Goal: Information Seeking & Learning: Learn about a topic

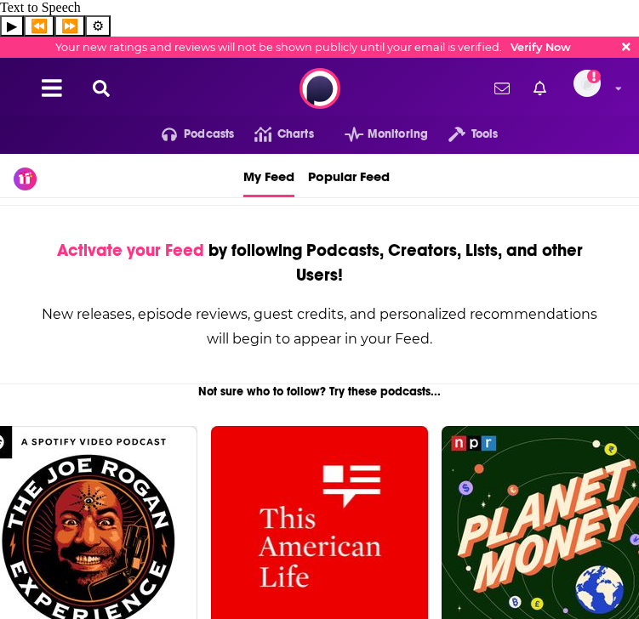
click at [118, 58] on div "Podcasts Charts Monitoring Tools For Business For Podcasters More Email not ver…" at bounding box center [319, 88] width 639 height 61
click at [88, 79] on button at bounding box center [101, 89] width 27 height 20
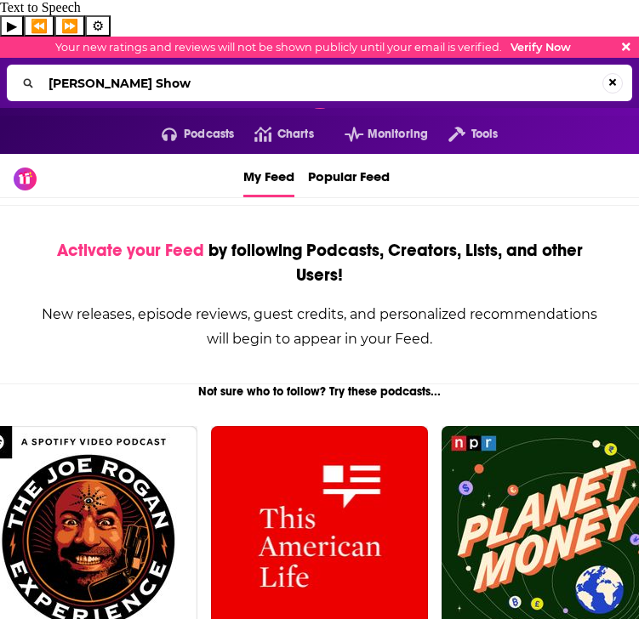
type input "[PERSON_NAME] Show"
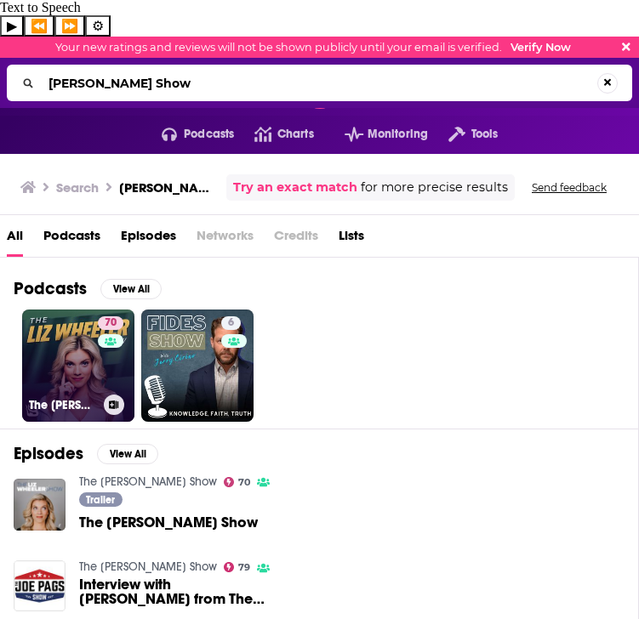
click at [70, 344] on link "70 The [PERSON_NAME] Show" at bounding box center [78, 366] width 112 height 112
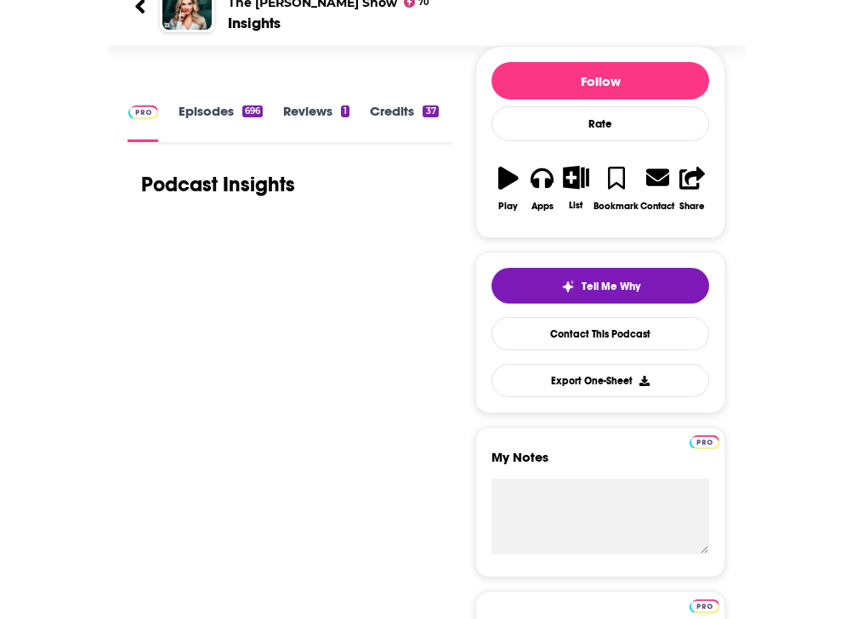
scroll to position [278, 0]
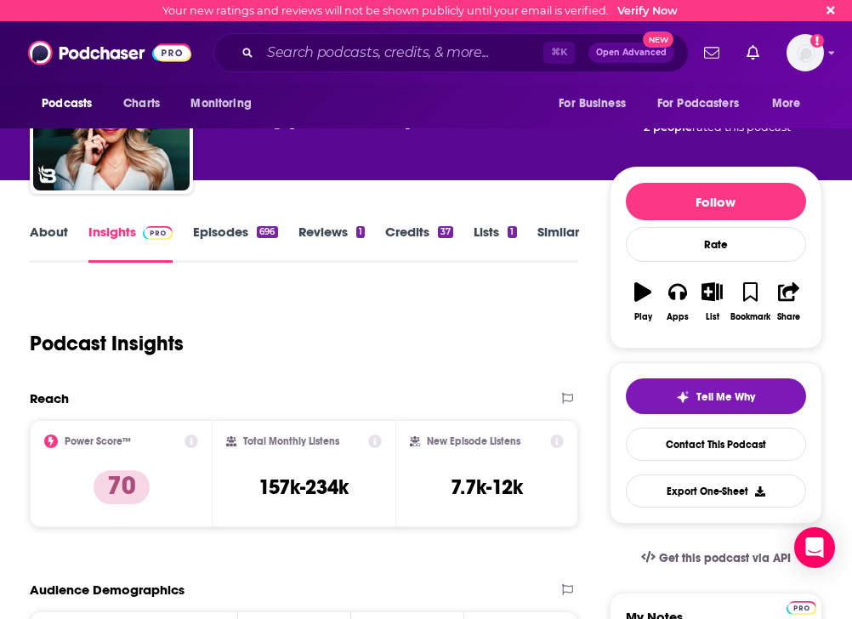
scroll to position [0, 0]
